Goal: Task Accomplishment & Management: Manage account settings

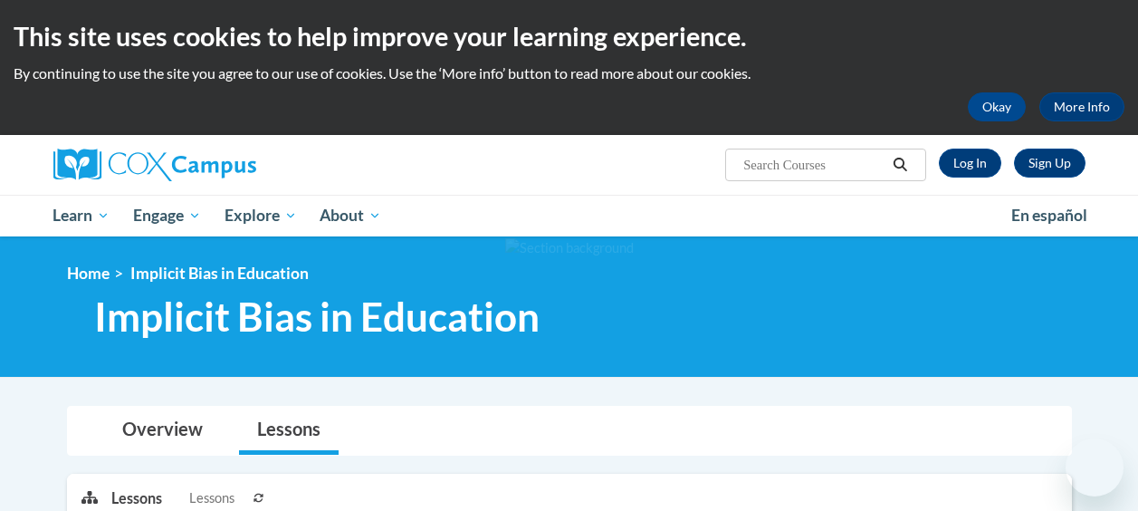
scroll to position [453, 0]
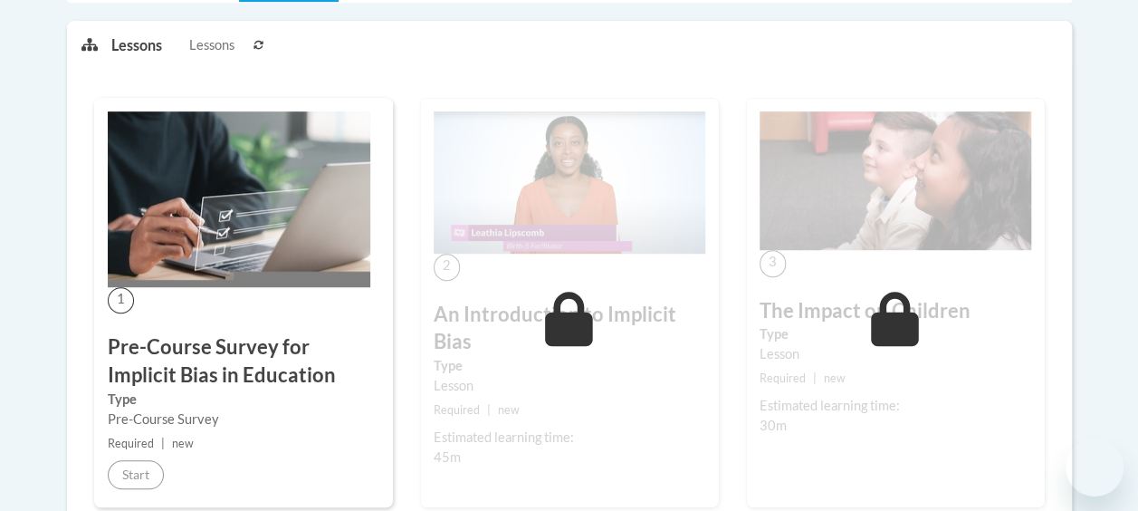
click at [548, 293] on icon at bounding box center [569, 319] width 48 height 54
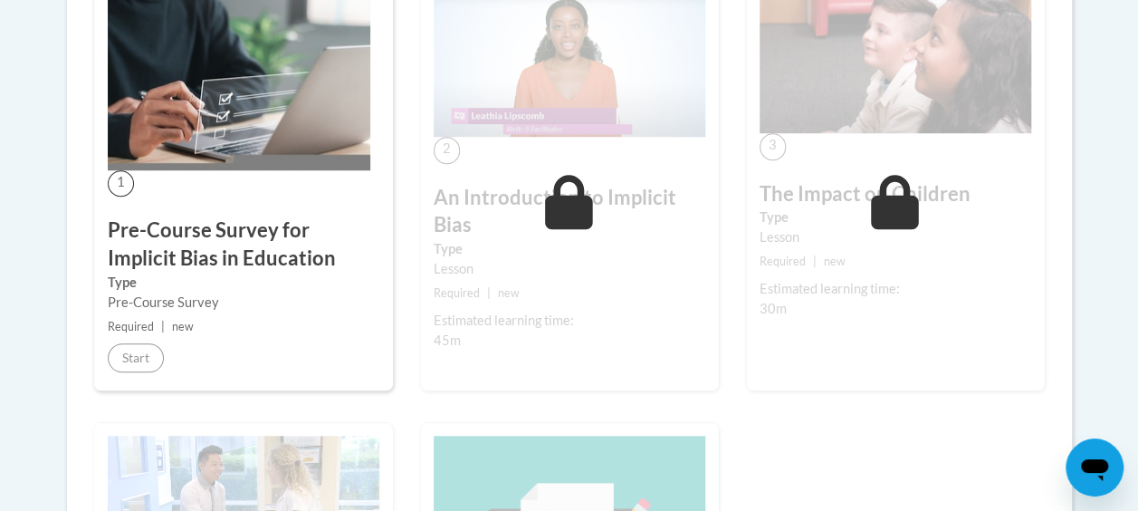
scroll to position [572, 0]
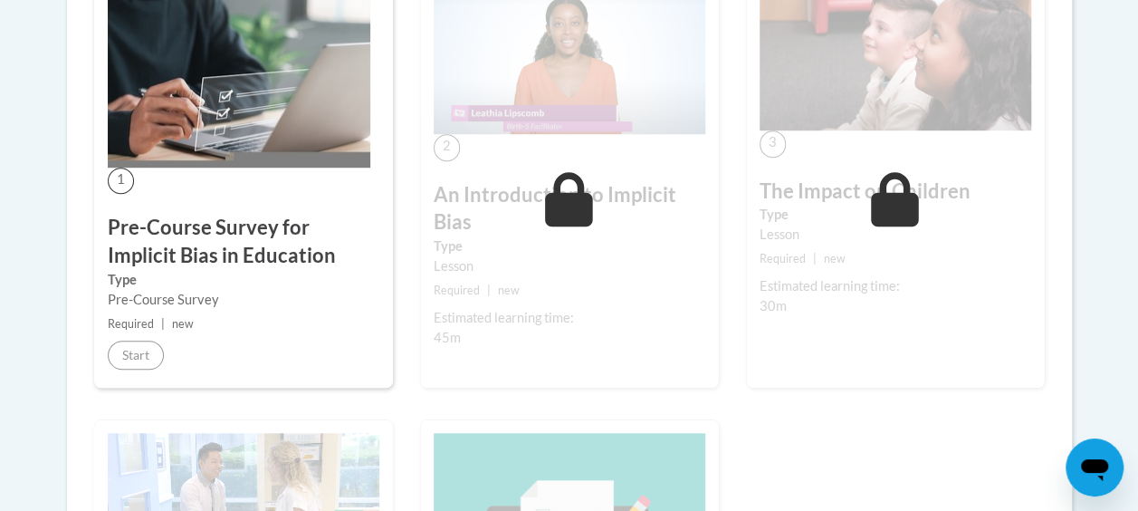
click at [258, 264] on h3 "Pre-Course Survey for Implicit Bias in Education" at bounding box center [244, 242] width 272 height 56
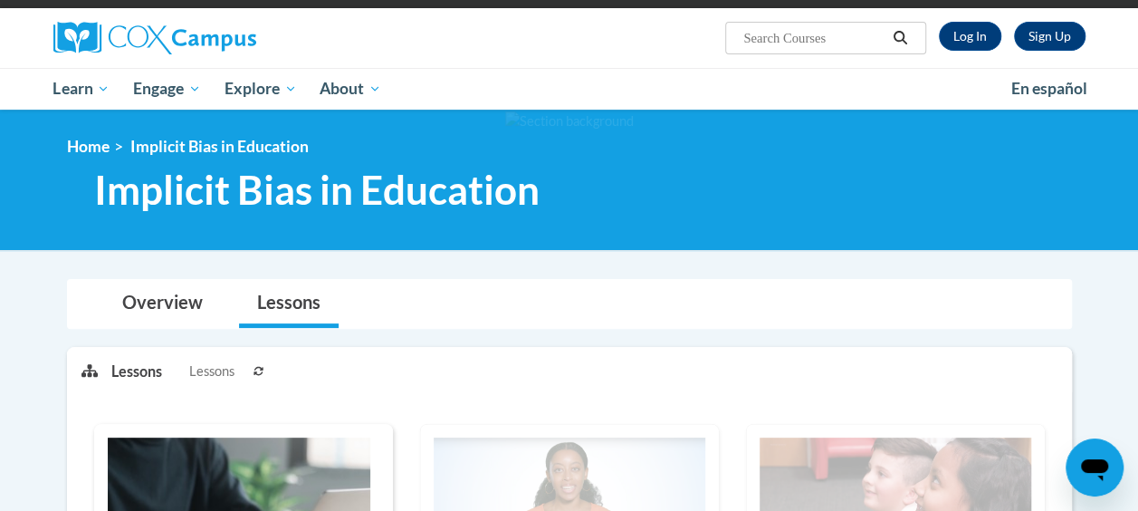
scroll to position [120, 0]
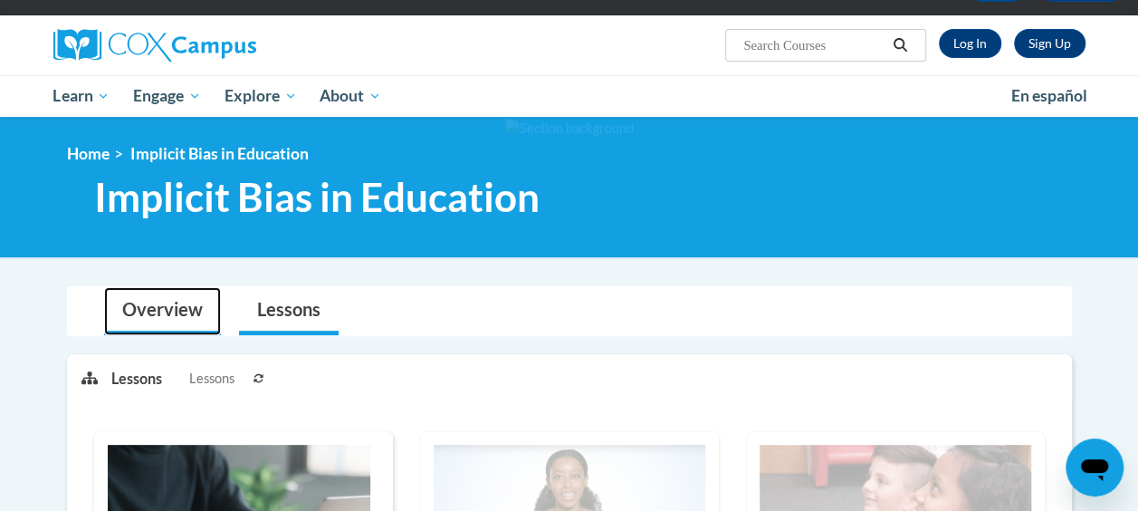
click at [185, 311] on link "Overview" at bounding box center [162, 311] width 117 height 48
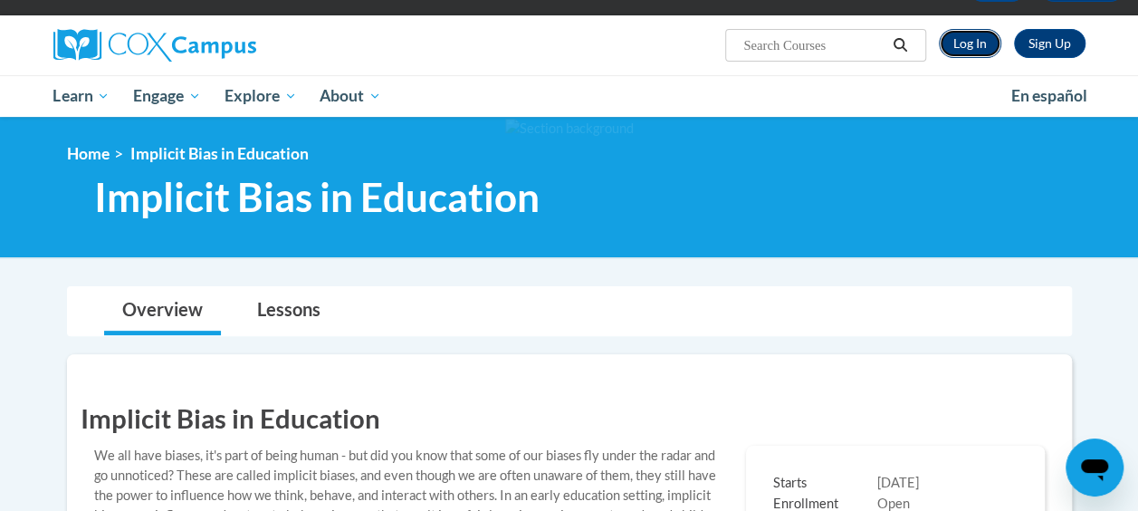
click at [967, 43] on link "Log In" at bounding box center [970, 43] width 62 height 29
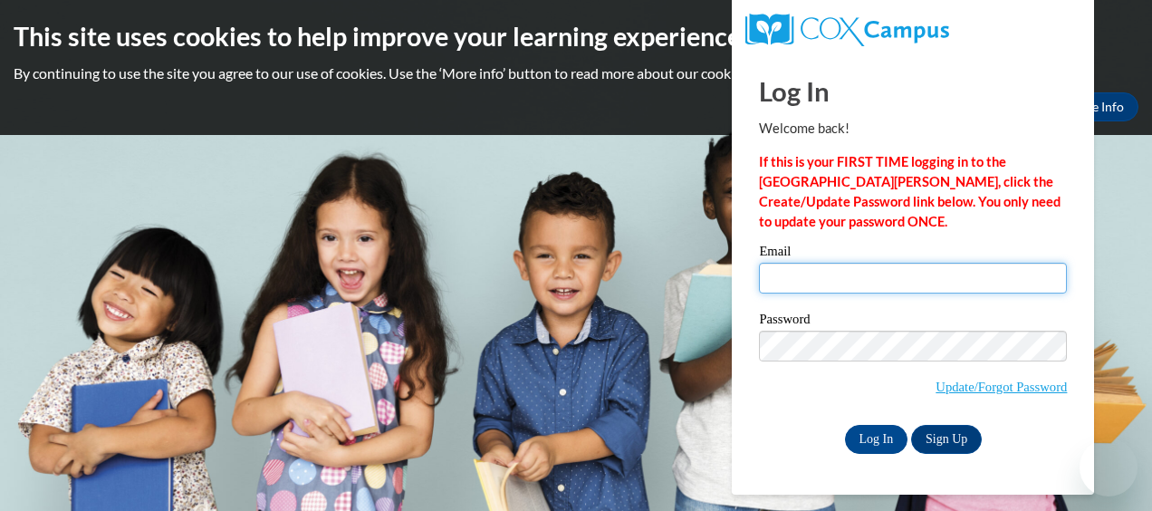
click at [859, 267] on input "Email" at bounding box center [913, 278] width 308 height 31
type input "sdthompson29@gmail.com"
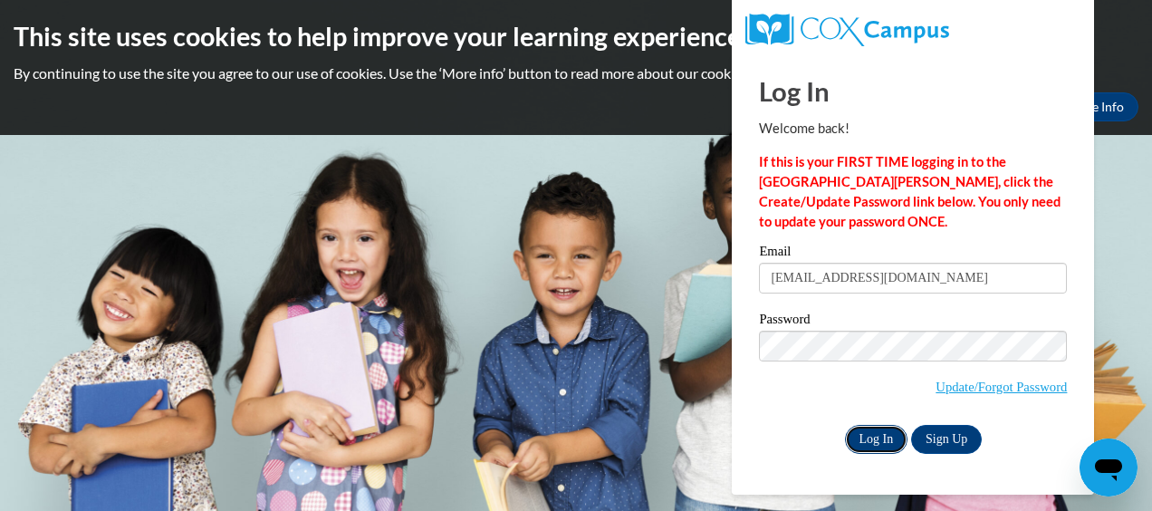
click at [868, 442] on input "Log In" at bounding box center [876, 439] width 63 height 29
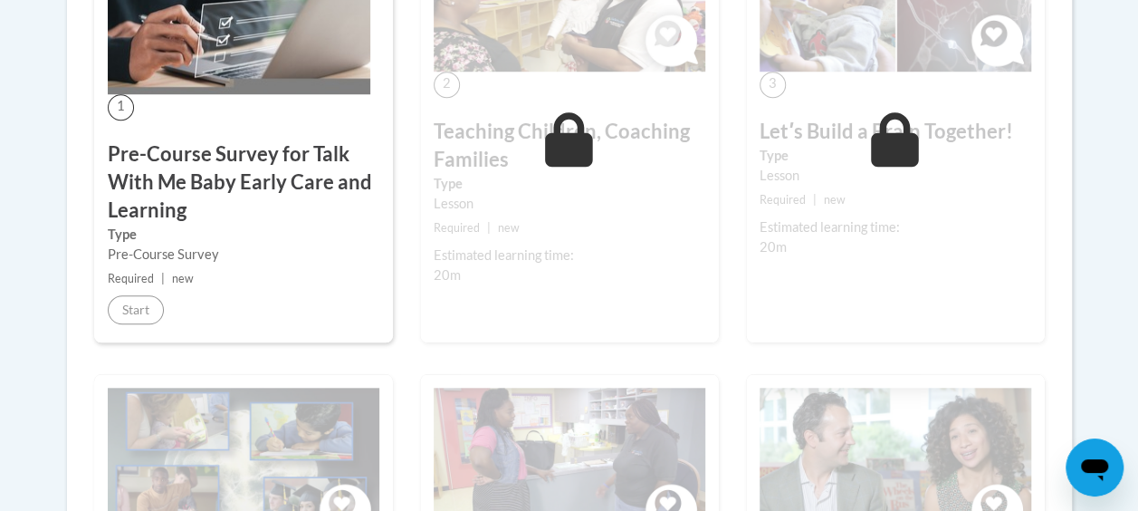
scroll to position [694, 0]
